Goal: Transaction & Acquisition: Purchase product/service

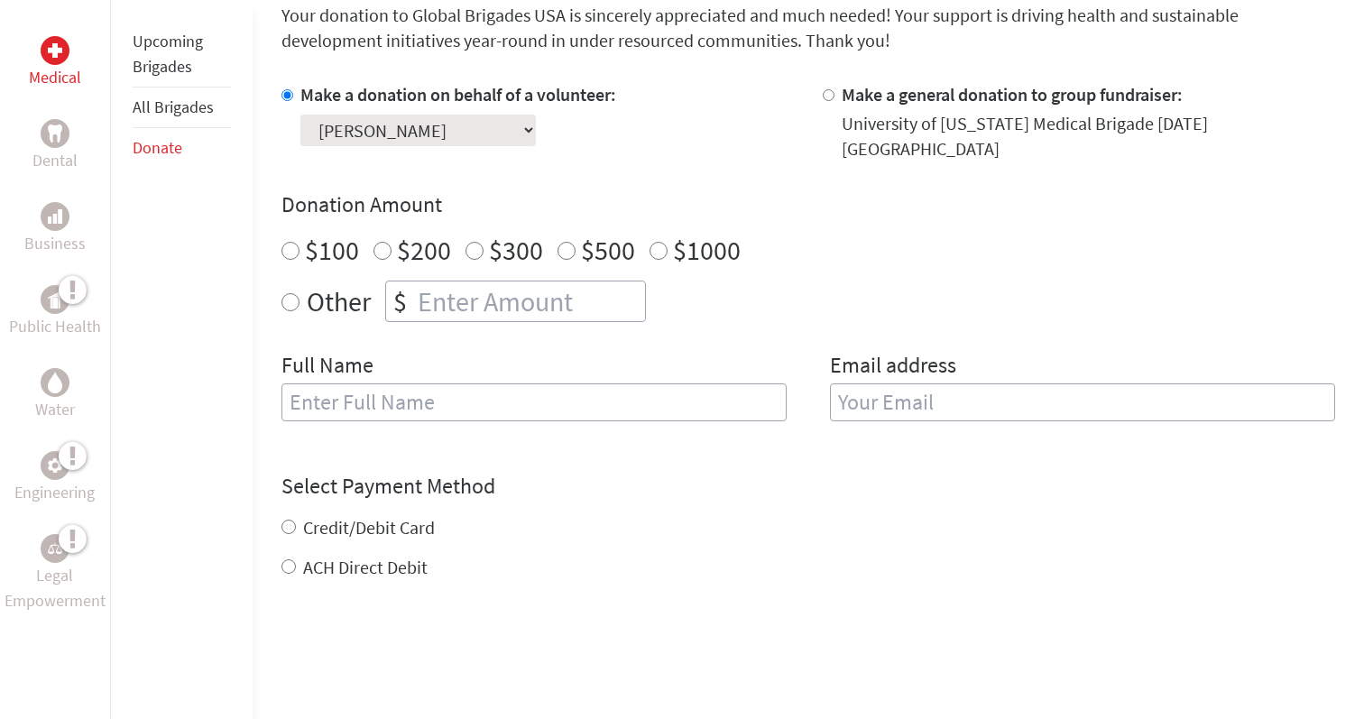
scroll to position [503, 0]
radio input "true"
click at [567, 280] on input "number" at bounding box center [529, 300] width 231 height 40
type input "1480"
click at [725, 476] on h4 "Select Payment Method" at bounding box center [809, 484] width 1054 height 29
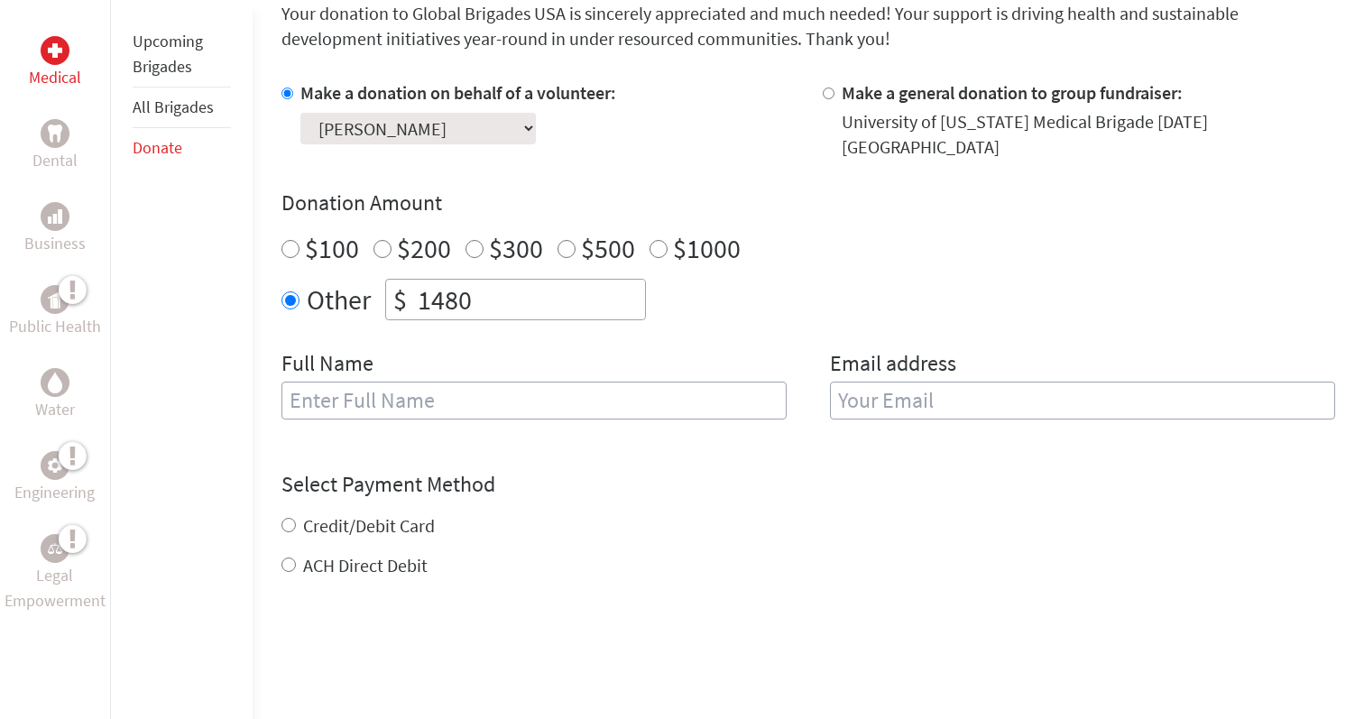
click at [595, 394] on input "text" at bounding box center [534, 401] width 505 height 38
type input "[PERSON_NAME]"
click at [1056, 394] on input "email" at bounding box center [1082, 401] width 505 height 38
type input "a"
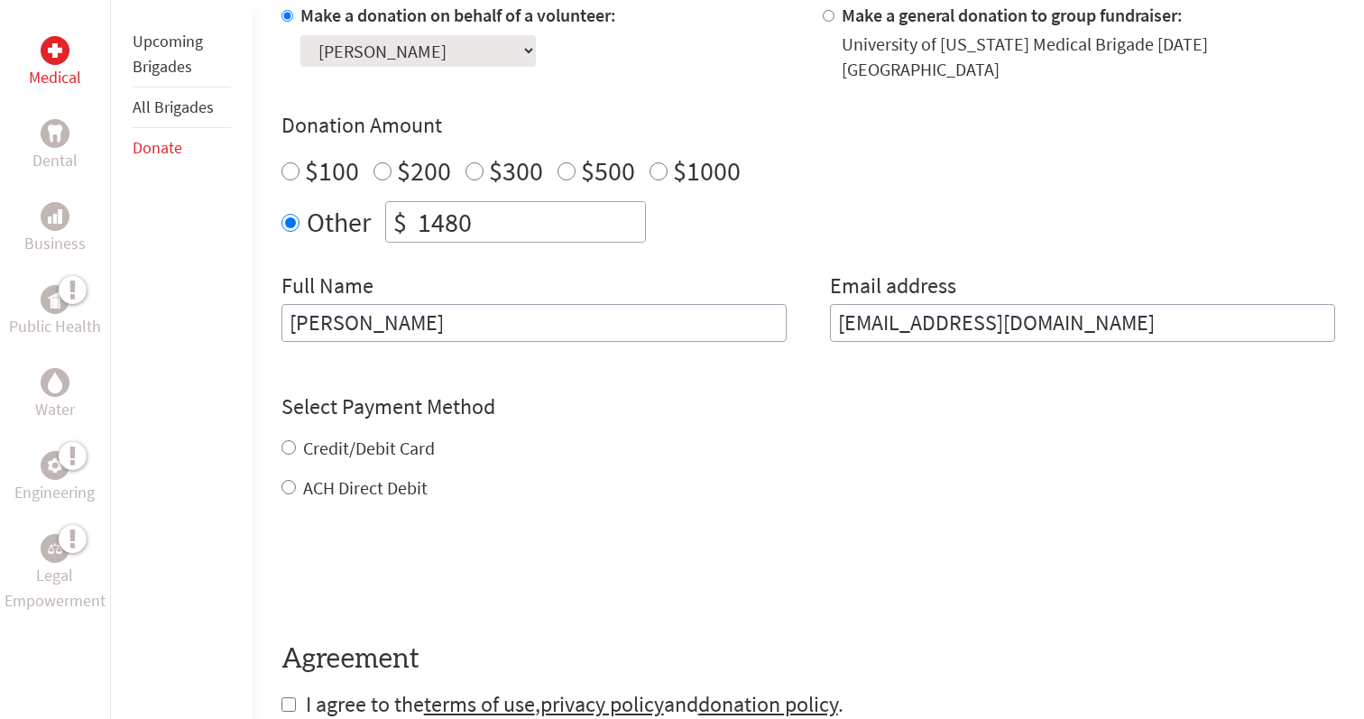
scroll to position [590, 0]
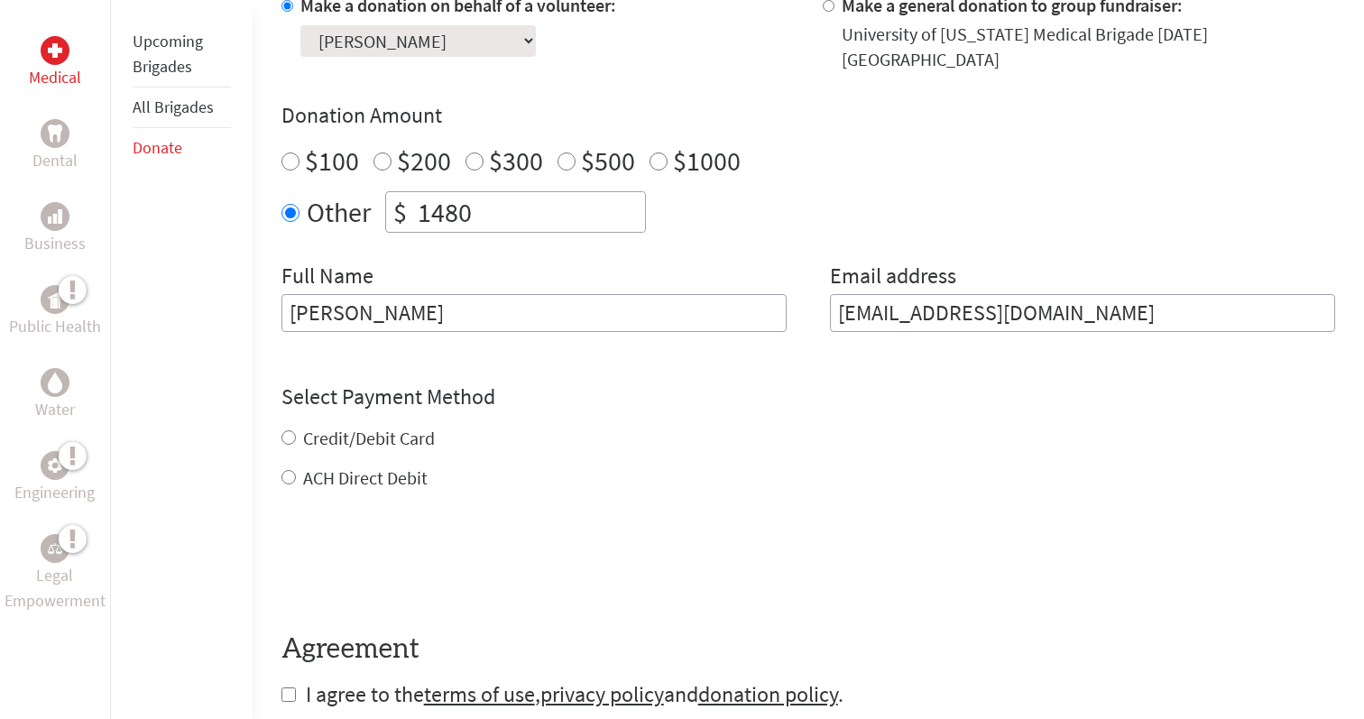
type input "faa81505@uga.edu"
click at [389, 466] on form "Make a donation on behalf of a volunteer: Select a volunteer... Adam Jordan Bel…" at bounding box center [809, 351] width 1054 height 716
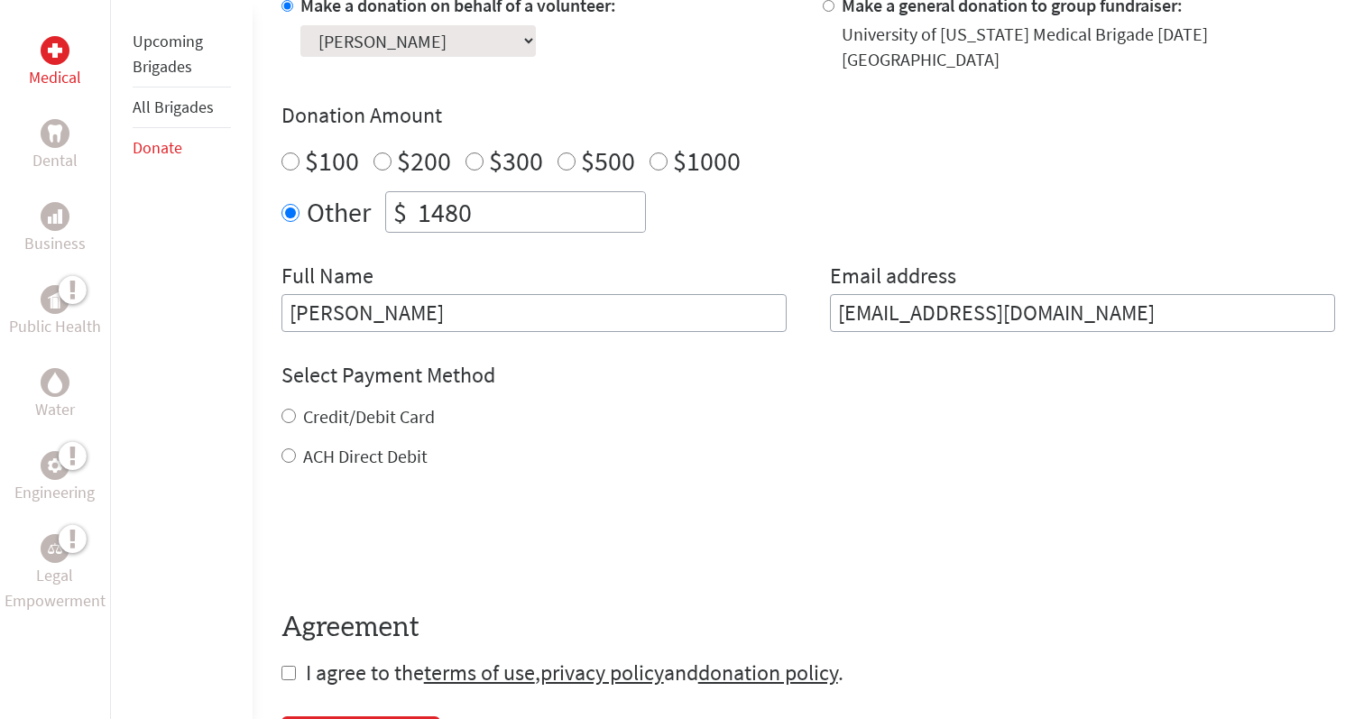
click at [368, 445] on label "ACH Direct Debit" at bounding box center [365, 456] width 125 height 23
click at [296, 448] on input "ACH Direct Debit" at bounding box center [289, 455] width 14 height 14
radio input "true"
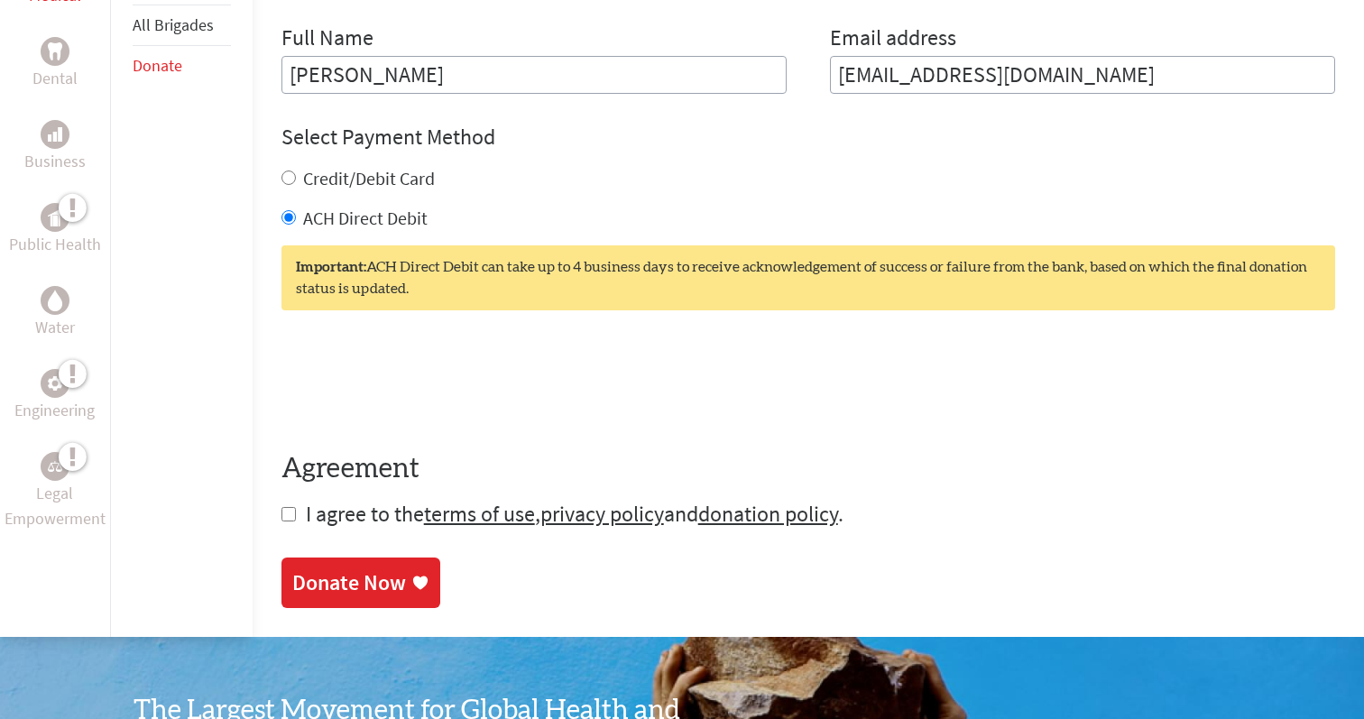
scroll to position [822, 0]
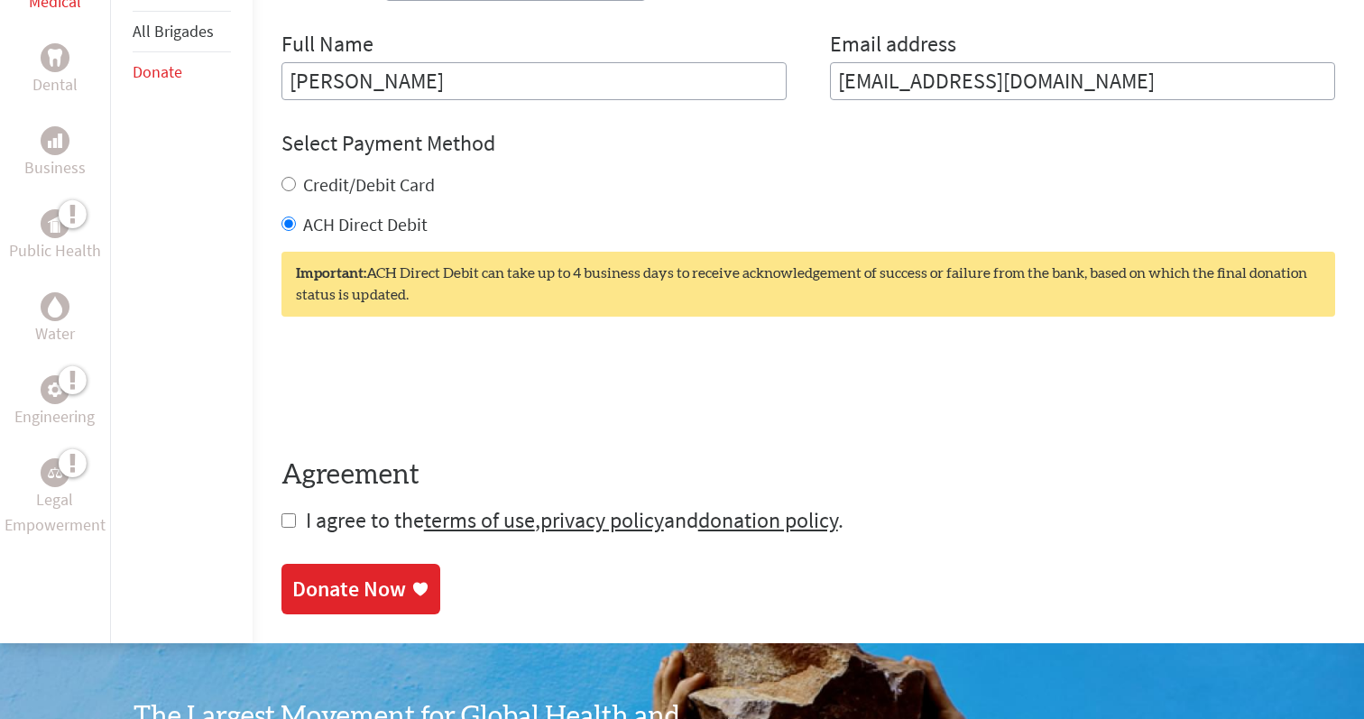
click at [350, 173] on label "Credit/Debit Card" at bounding box center [369, 184] width 132 height 23
click at [312, 173] on label "Credit/Debit Card" at bounding box center [369, 184] width 132 height 23
click at [296, 177] on input "Credit/Debit Card" at bounding box center [289, 184] width 14 height 14
radio input "true"
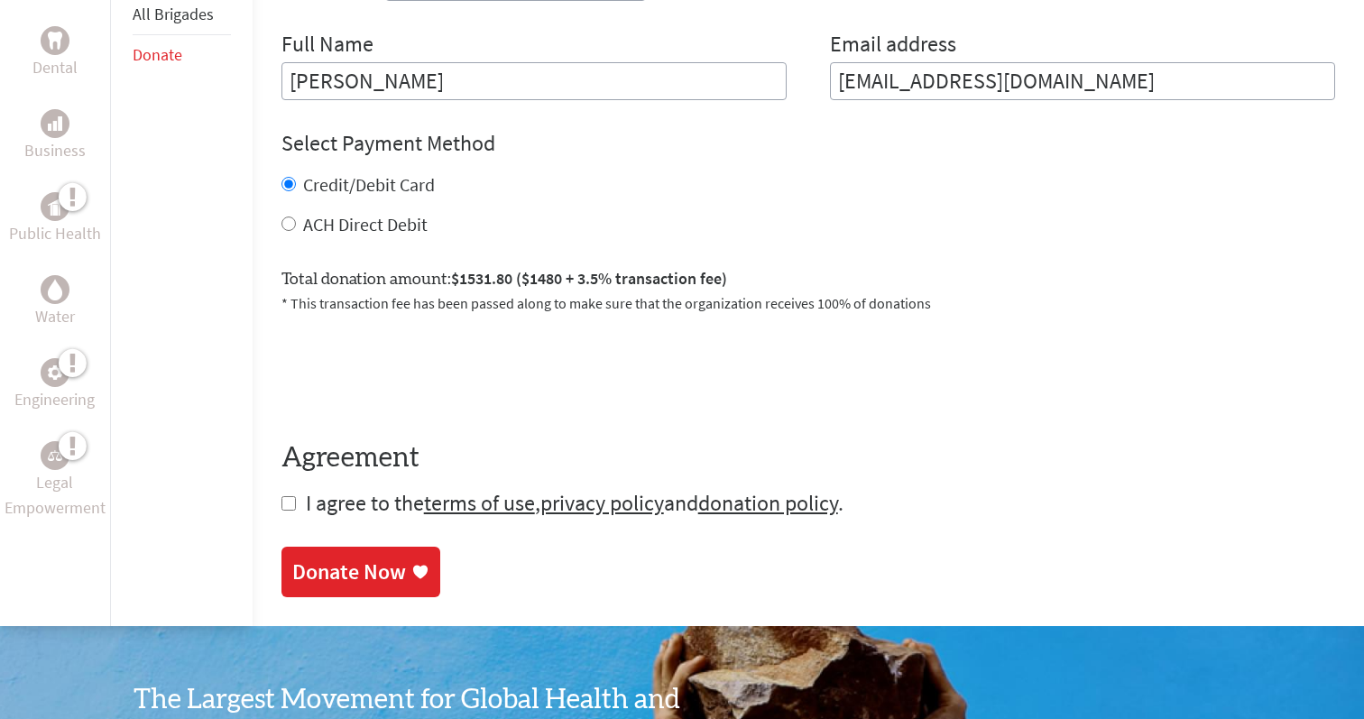
click at [337, 220] on label "ACH Direct Debit" at bounding box center [365, 224] width 125 height 23
click at [296, 220] on input "ACH Direct Debit" at bounding box center [289, 224] width 14 height 14
radio input "true"
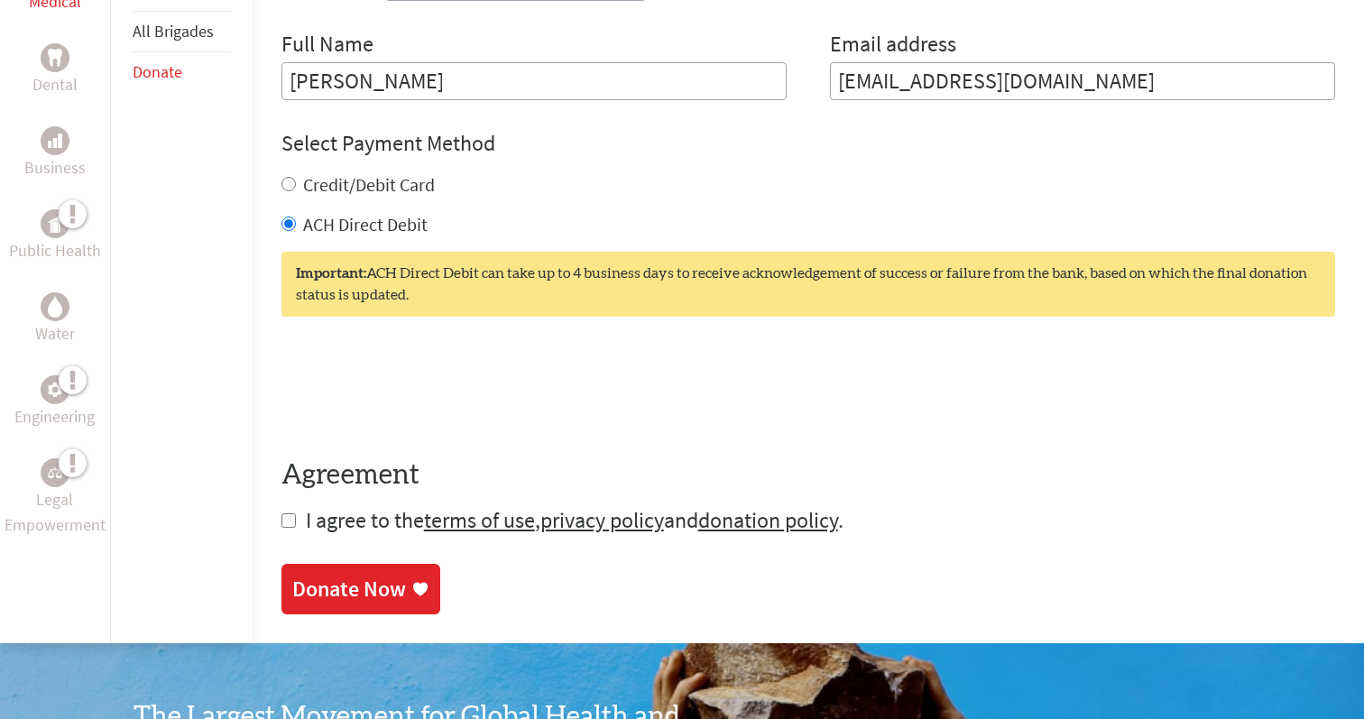
click at [368, 506] on span "I agree to the terms of use , privacy policy and donation policy ." at bounding box center [575, 520] width 538 height 28
click at [293, 513] on input "checkbox" at bounding box center [289, 520] width 14 height 14
checkbox input "true"
click at [355, 577] on div "Donate Now" at bounding box center [349, 591] width 114 height 29
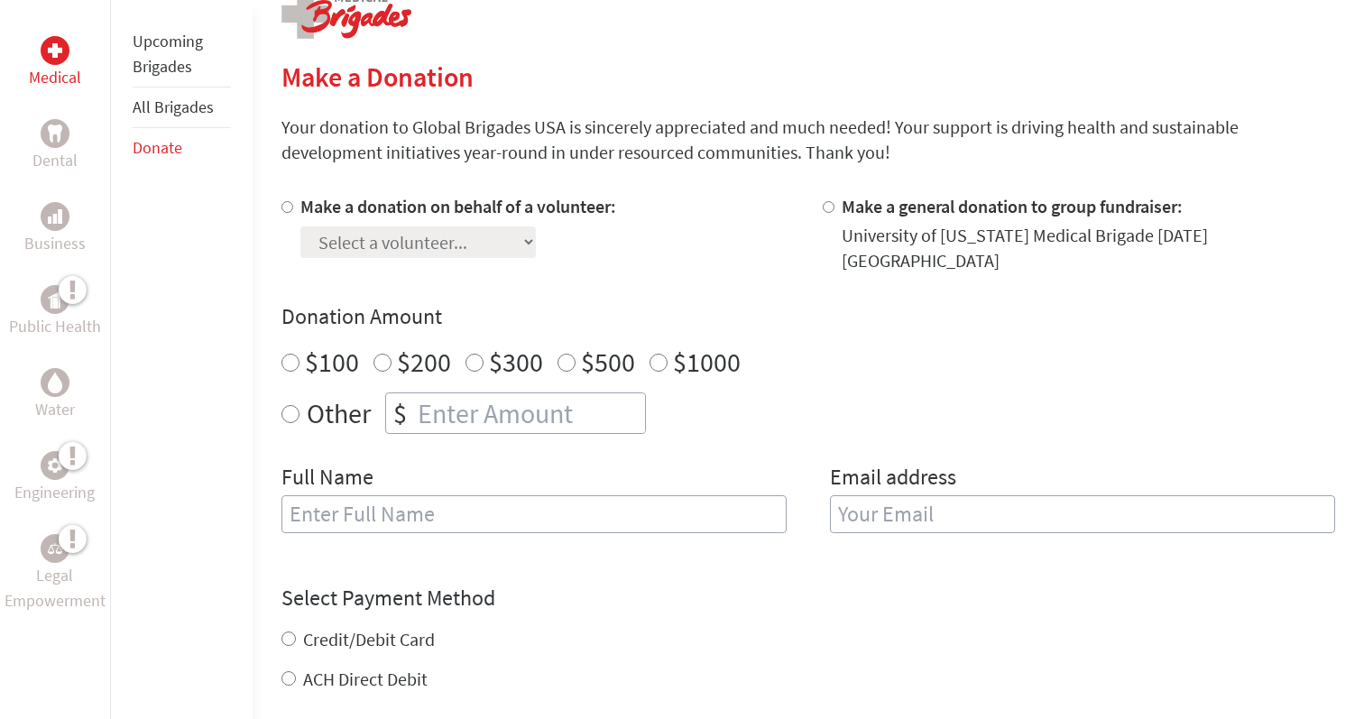
scroll to position [385, 0]
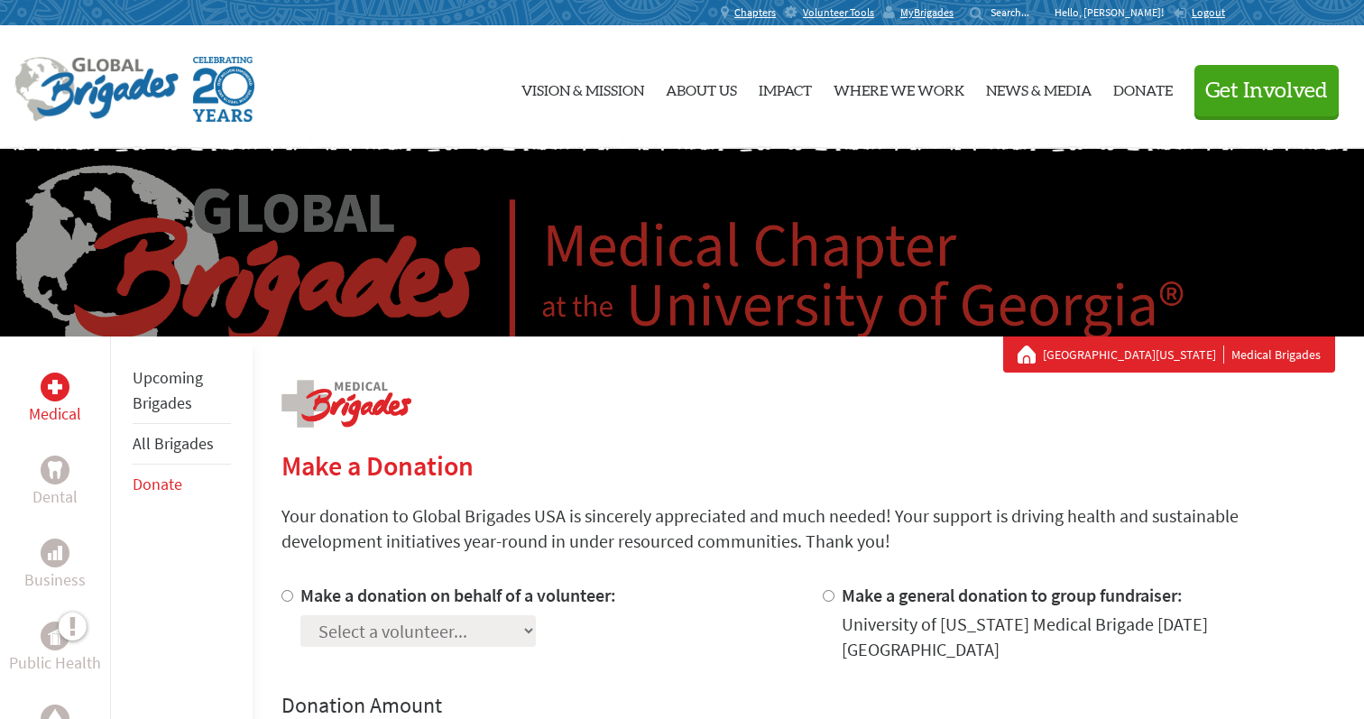
click at [1213, 4] on div "Chapters Volunteer Tools MyBrigades Search for: Hello, Francesca! Logout" at bounding box center [682, 12] width 1097 height 25
click at [1212, 12] on span "Logout" at bounding box center [1208, 12] width 33 height 14
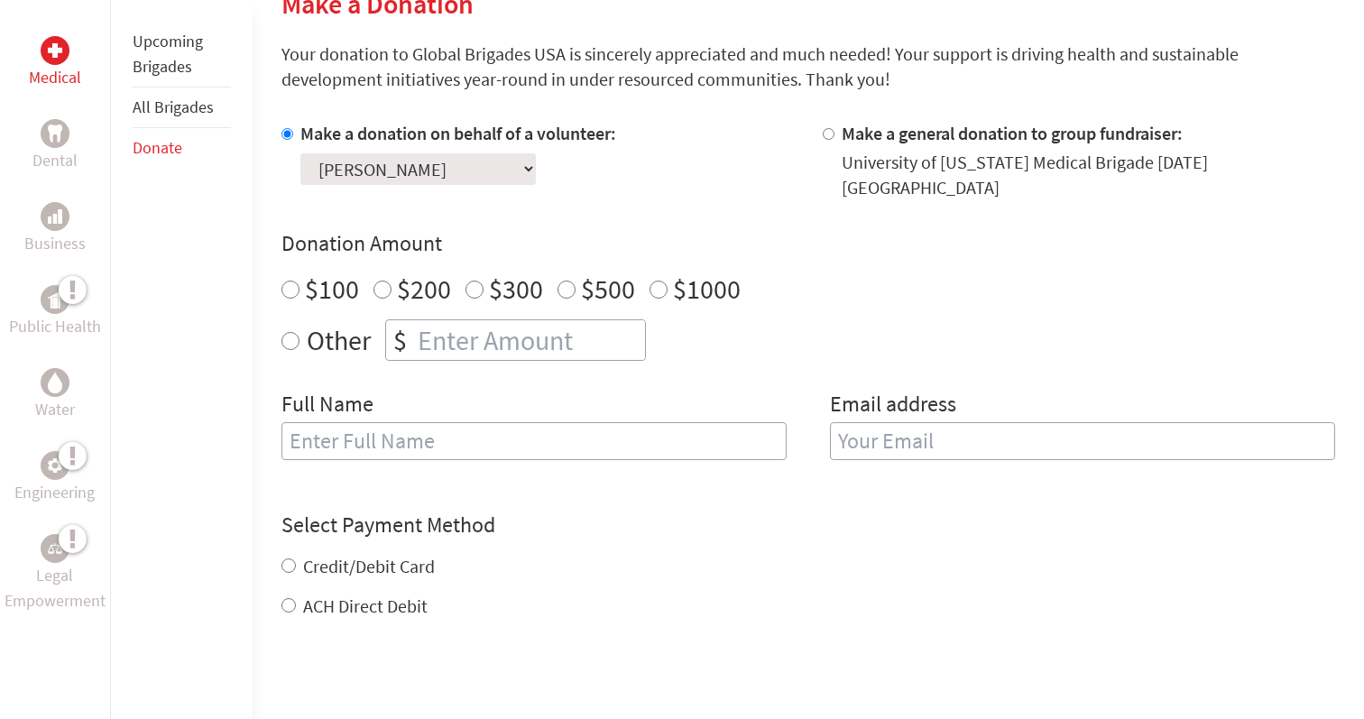
scroll to position [424, 0]
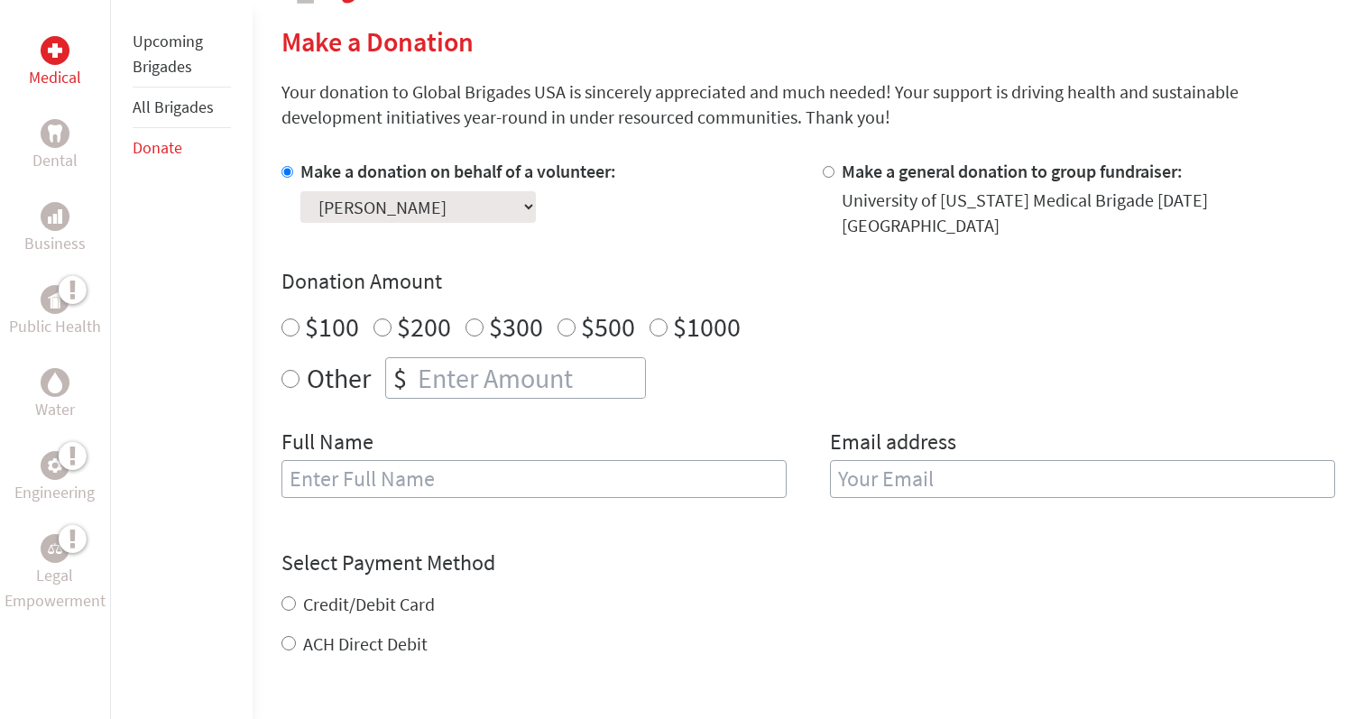
radio input "true"
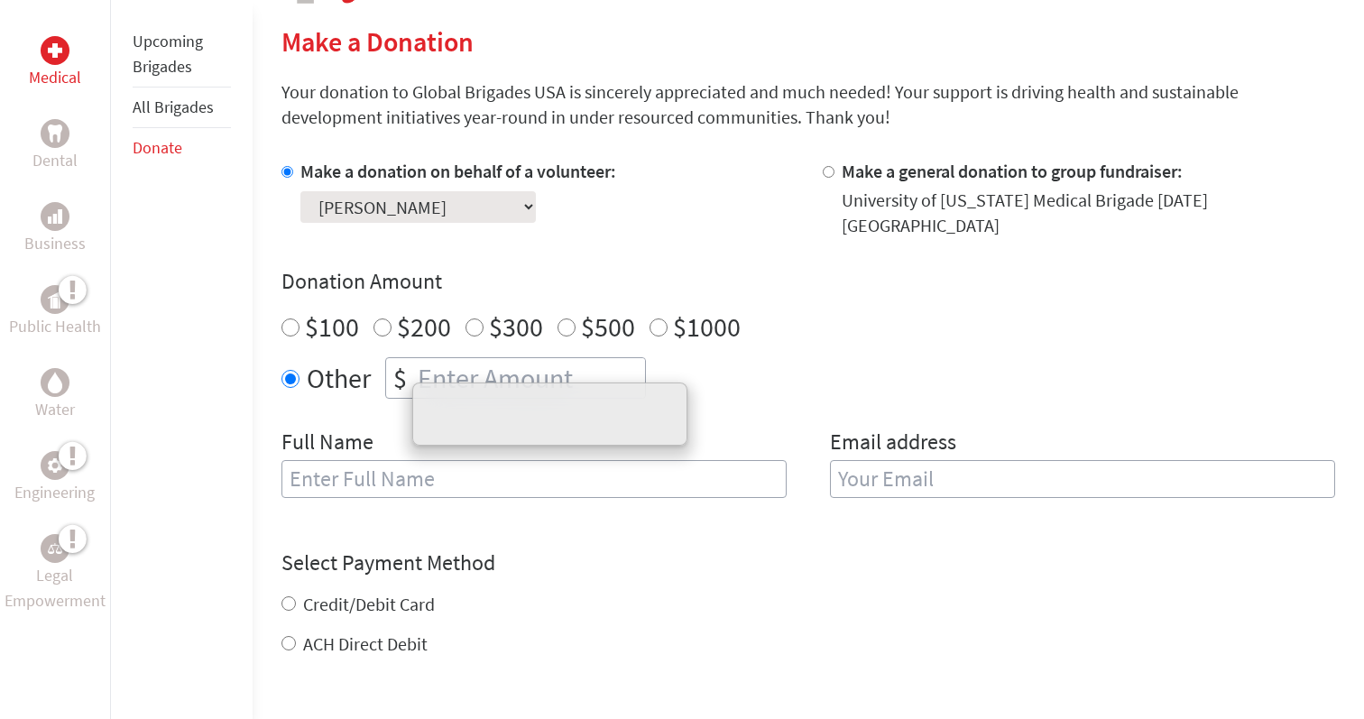
click at [453, 375] on input "number" at bounding box center [529, 378] width 231 height 40
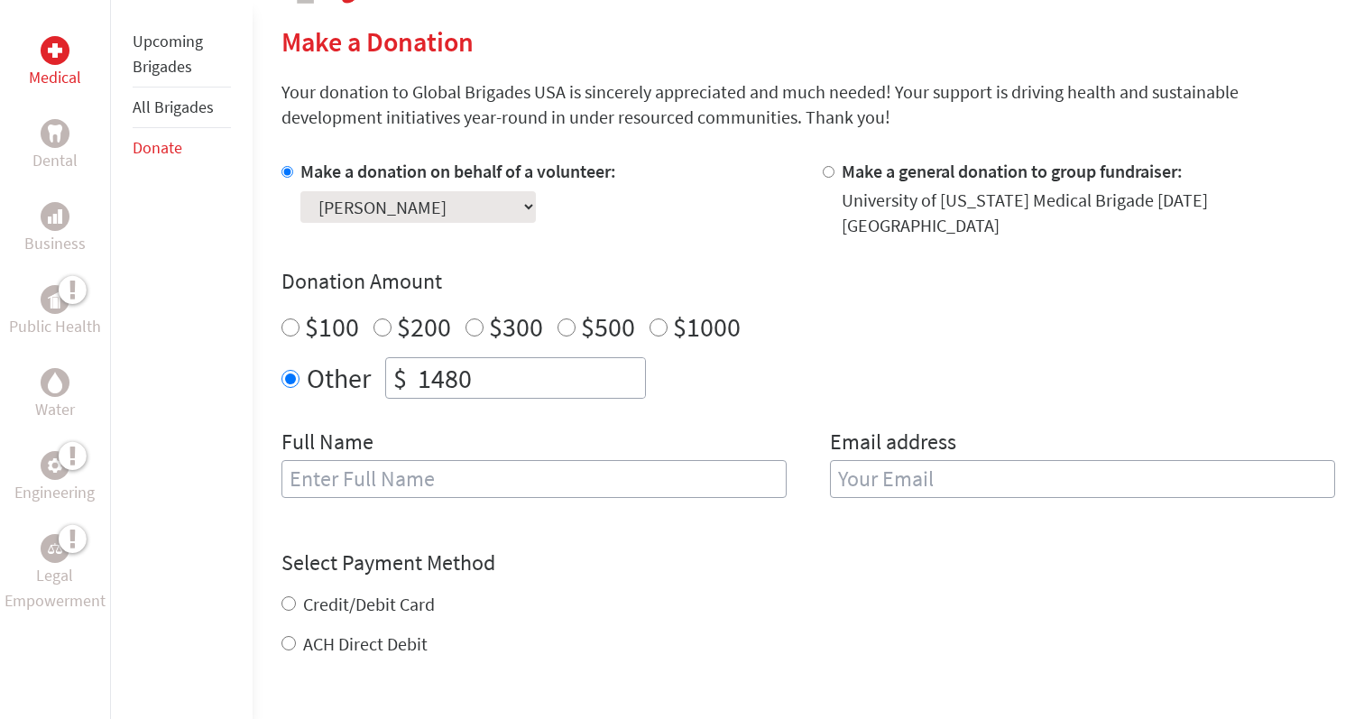
type input "1480"
click at [671, 610] on div "Credit/Debit Card ACH Direct Debit" at bounding box center [809, 624] width 1054 height 65
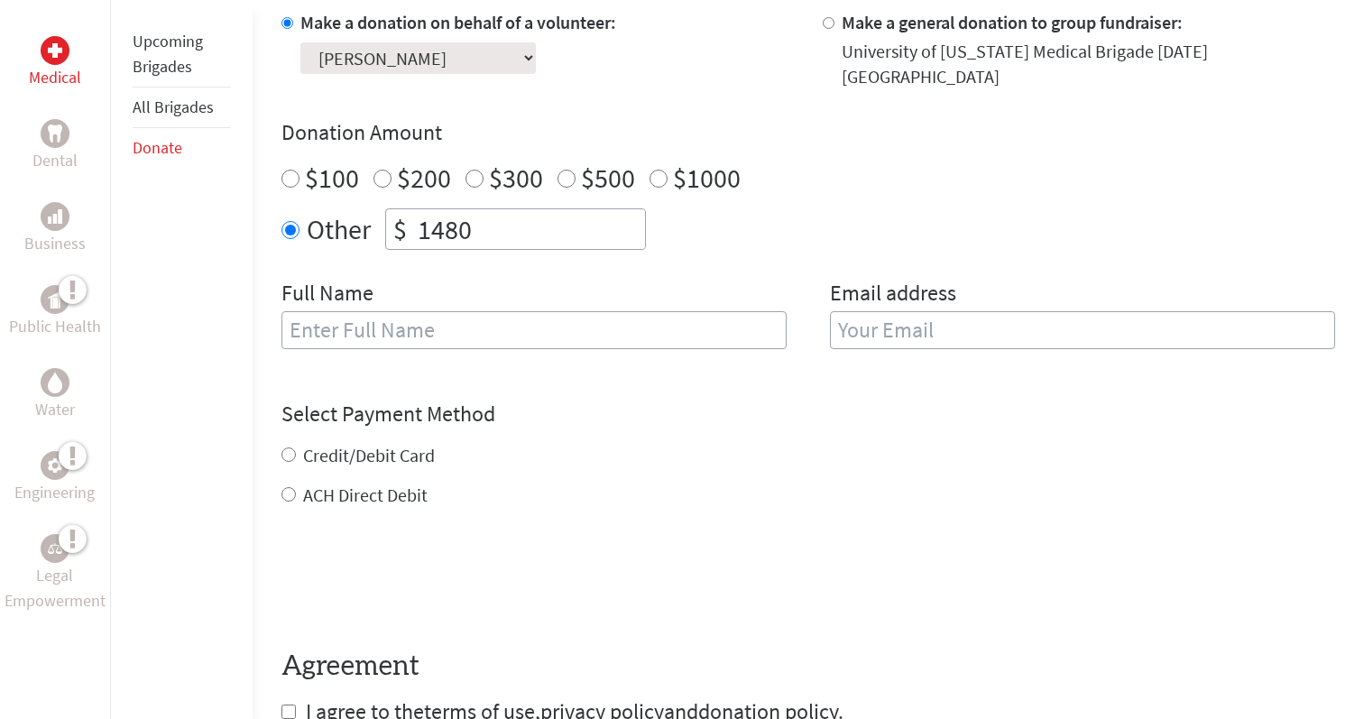
scroll to position [577, 0]
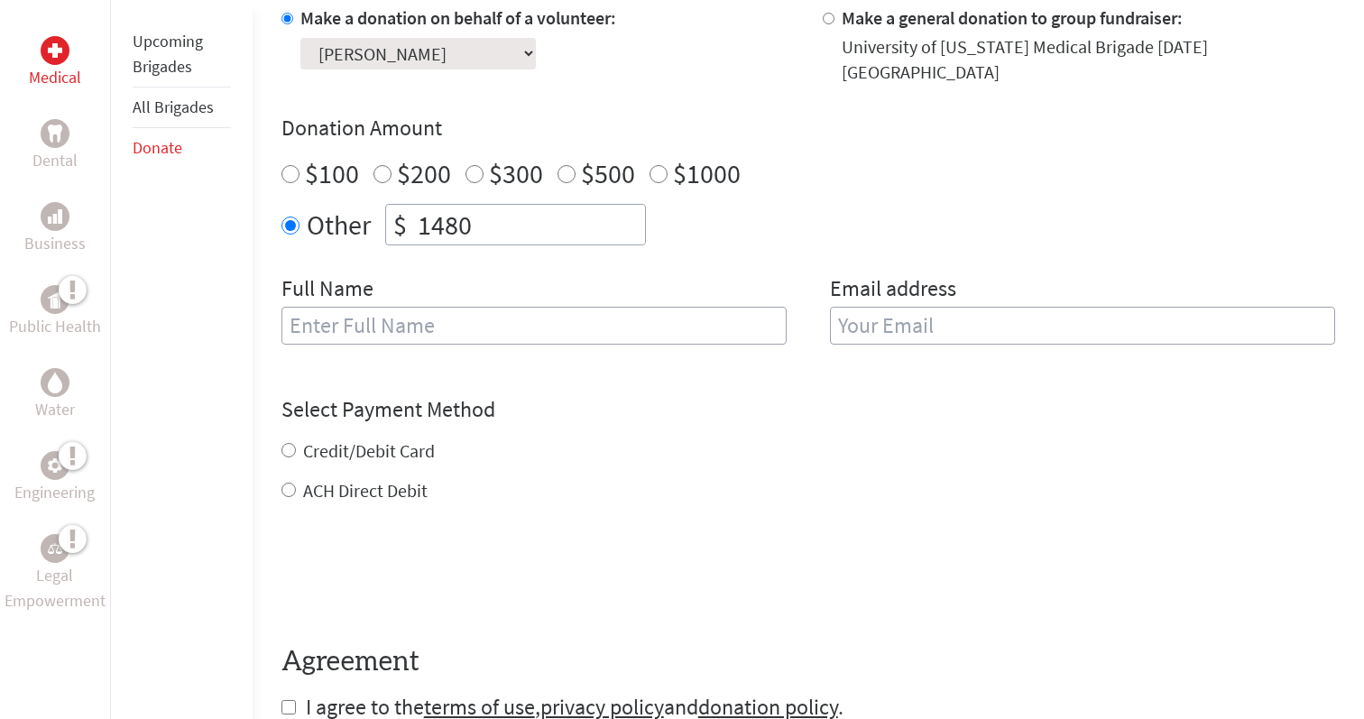
click at [518, 312] on input "text" at bounding box center [534, 326] width 505 height 38
type input "[PERSON_NAME]"
click at [957, 307] on input "email" at bounding box center [1082, 326] width 505 height 38
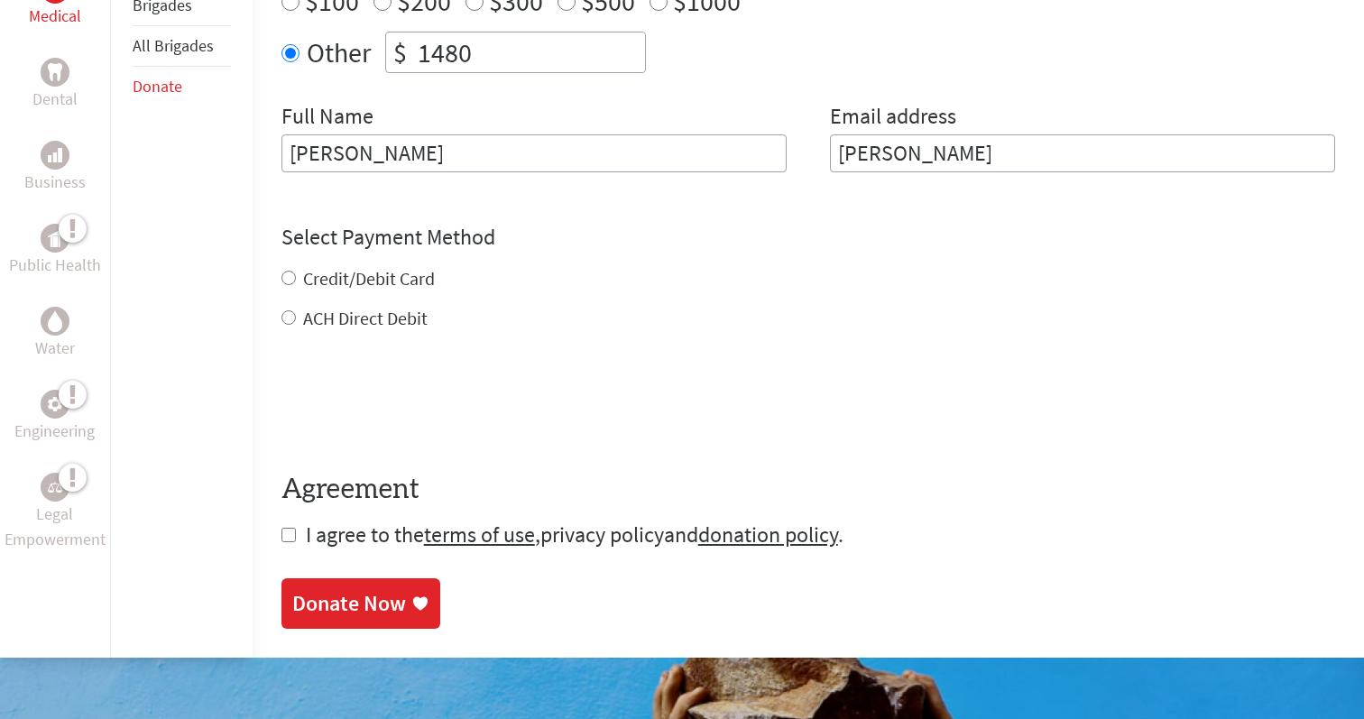
scroll to position [762, 0]
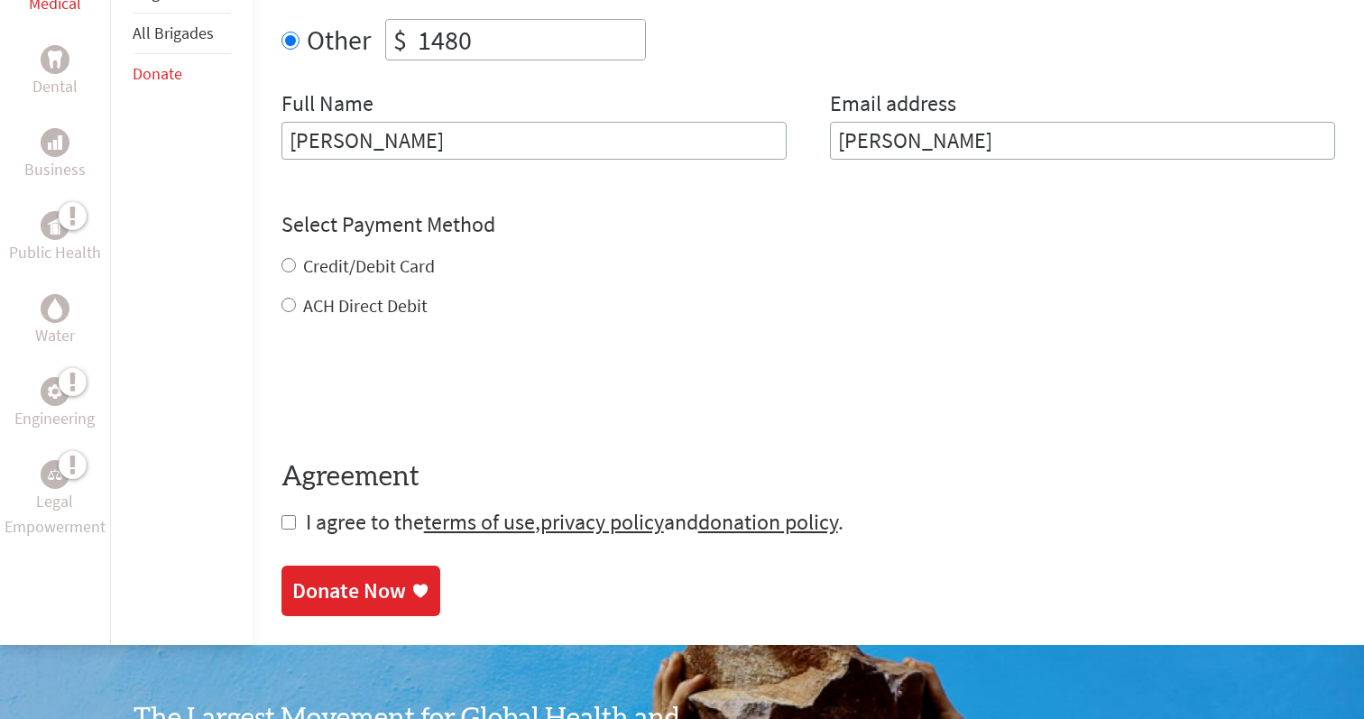
type input "Augelli"
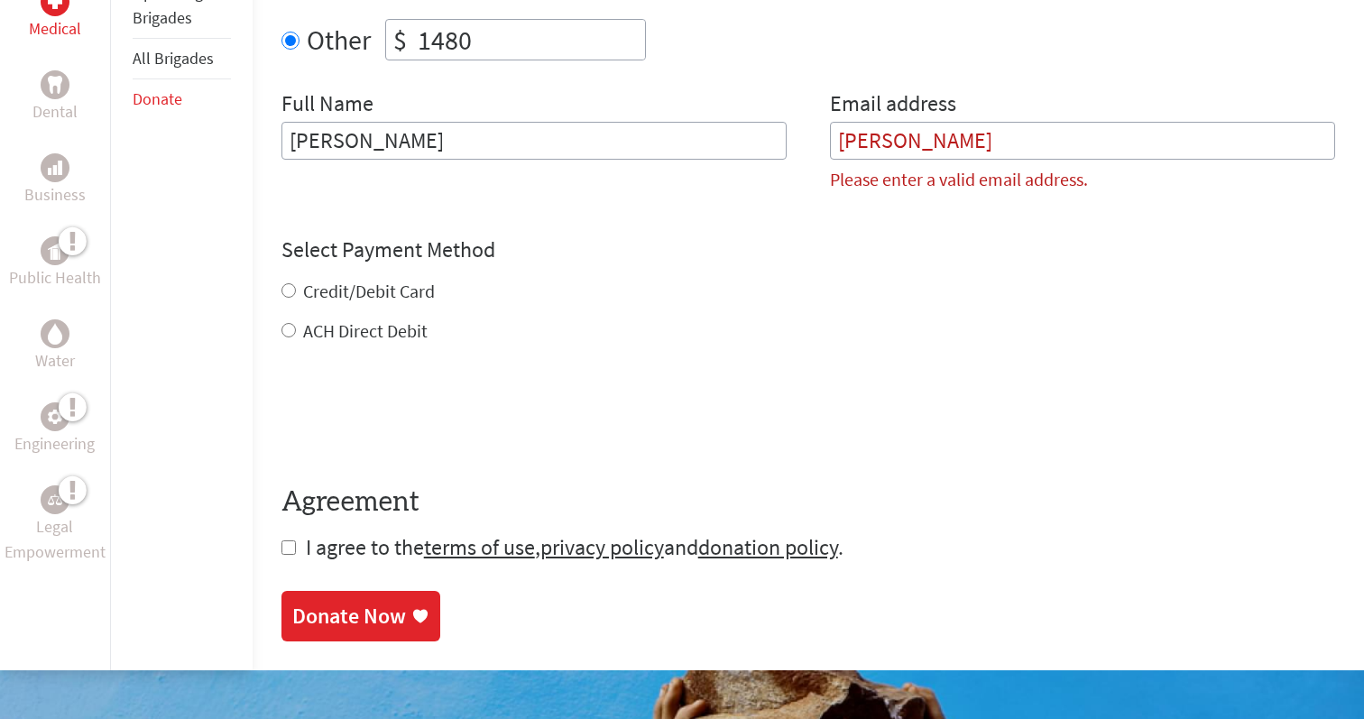
click at [362, 250] on div "Select Payment Method NOTE: American Express is not accepted. Please proceed no…" at bounding box center [809, 289] width 1054 height 108
click at [378, 280] on label "Credit/Debit Card" at bounding box center [369, 291] width 132 height 23
click at [296, 283] on input "Credit/Debit Card" at bounding box center [289, 290] width 14 height 14
radio input "true"
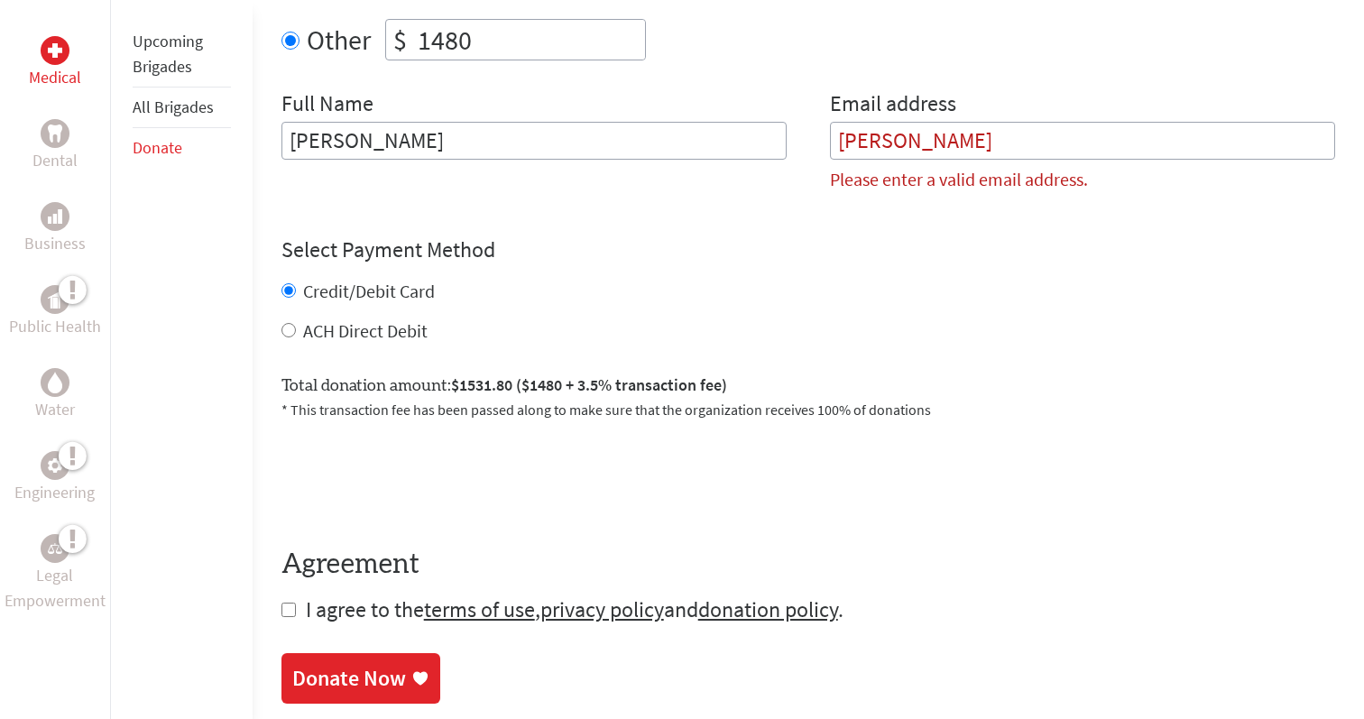
click at [954, 136] on input "Augelli" at bounding box center [1082, 141] width 505 height 38
type input "A"
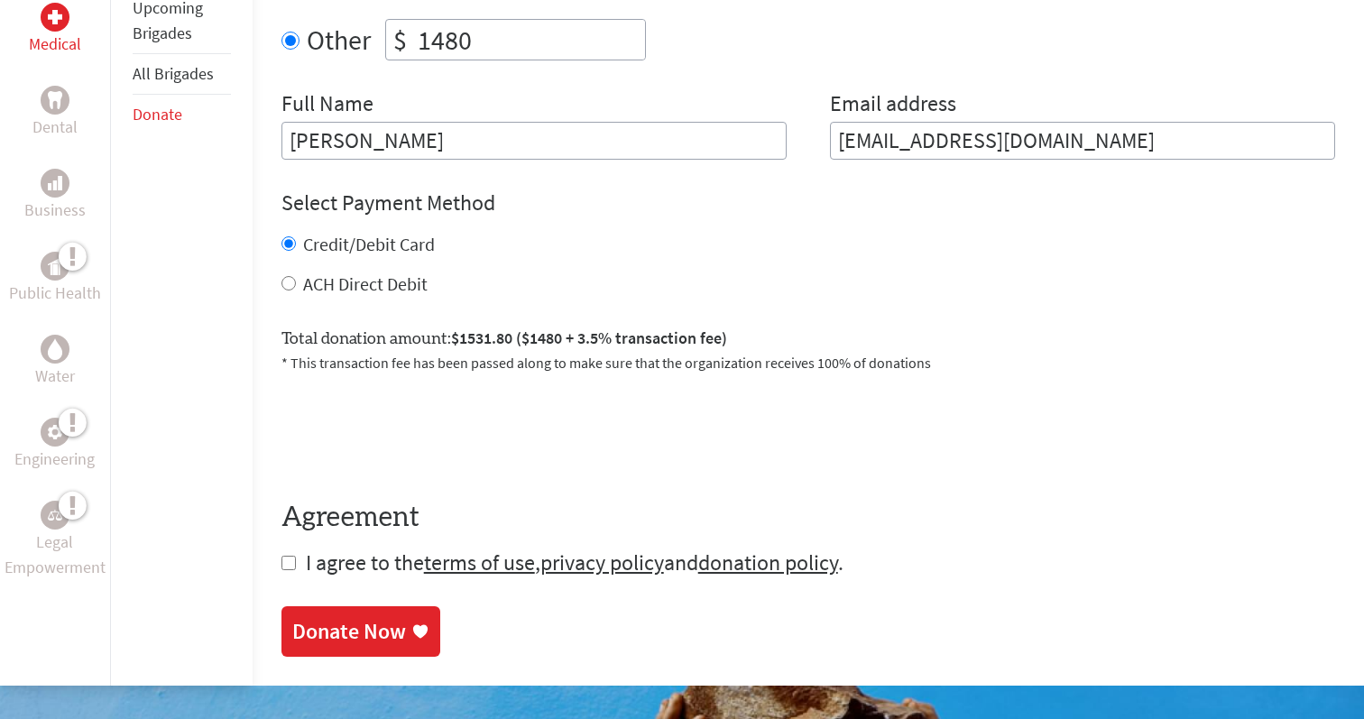
type input "augellif@icloud.com"
click at [385, 549] on span "I agree to the terms of use , privacy policy and donation policy ." at bounding box center [575, 563] width 538 height 28
click at [389, 555] on span "I agree to the terms of use , privacy policy and donation policy ." at bounding box center [575, 563] width 538 height 28
click at [284, 556] on input "checkbox" at bounding box center [289, 563] width 14 height 14
checkbox input "true"
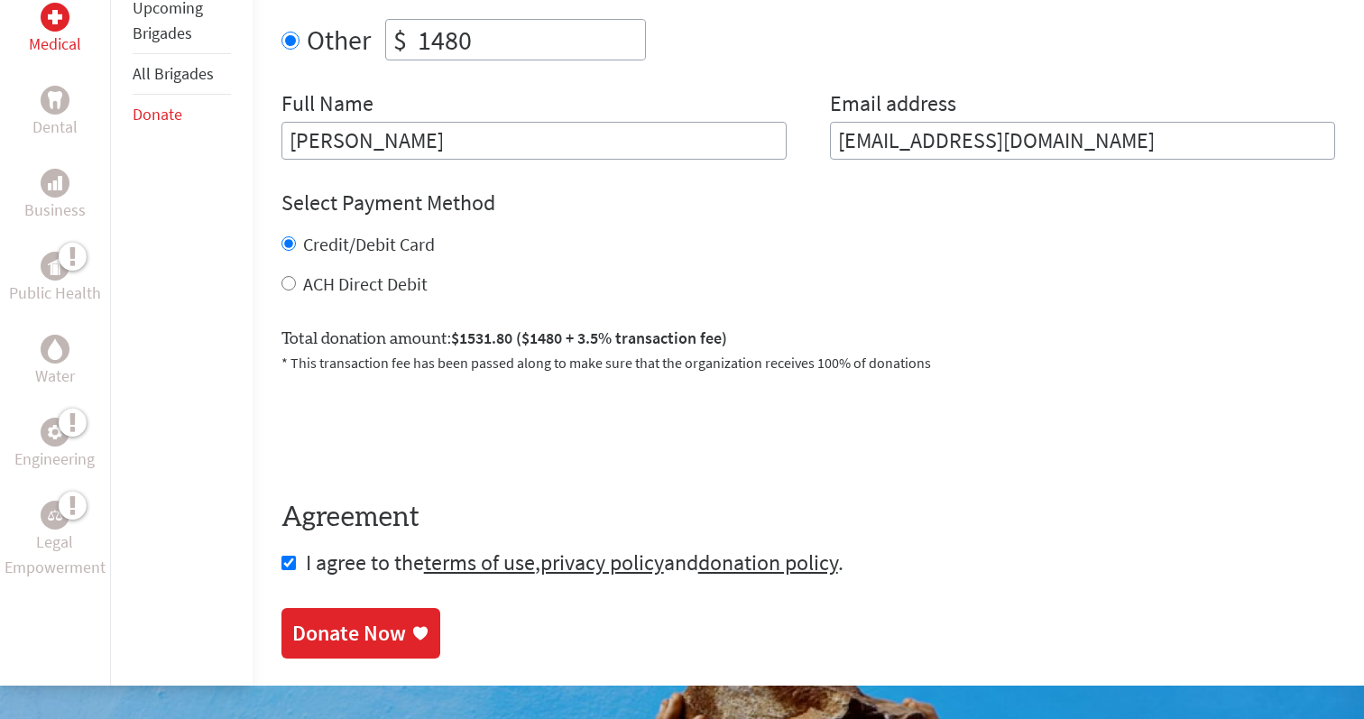
click at [374, 622] on div "Donate Now" at bounding box center [349, 633] width 114 height 29
